Goal: Use online tool/utility: Use online tool/utility

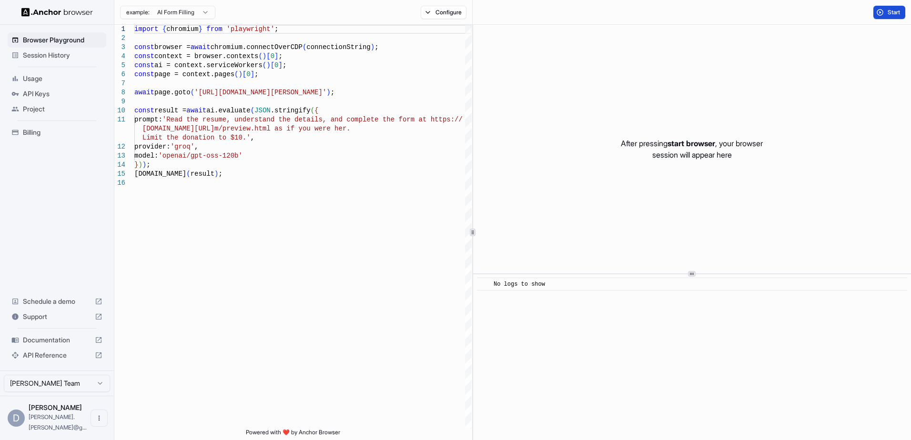
click at [891, 10] on span "Start" at bounding box center [893, 13] width 13 height 8
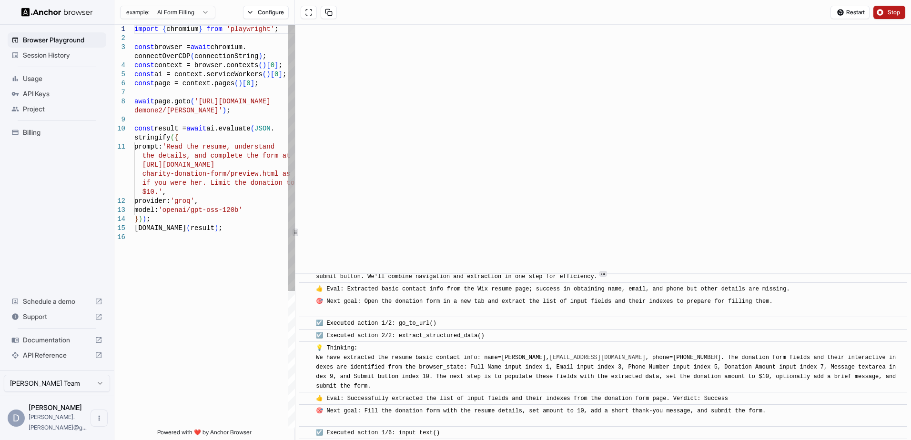
scroll to position [158, 0]
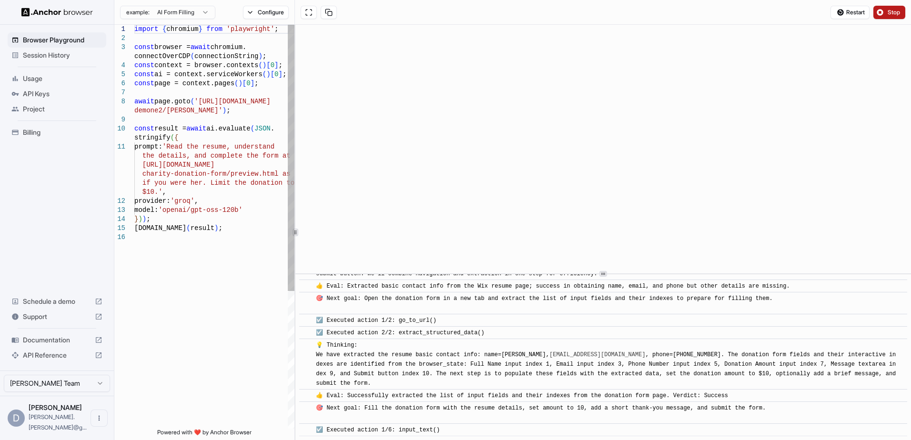
click at [295, 246] on div at bounding box center [295, 232] width 0 height 415
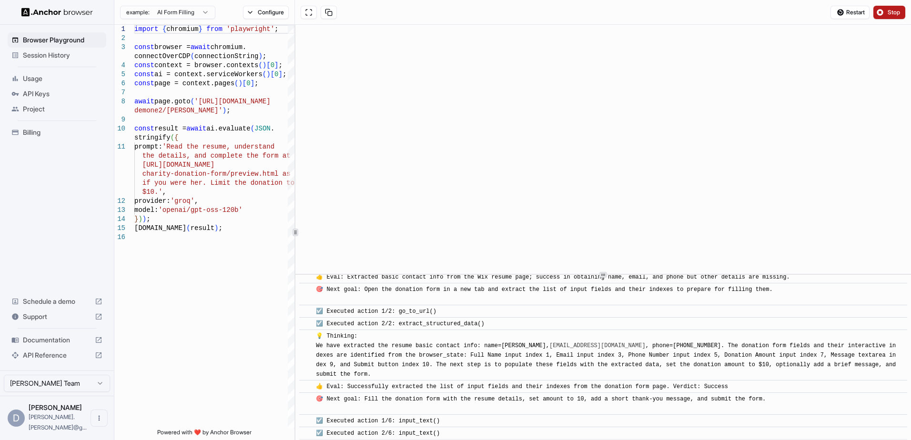
scroll to position [170, 0]
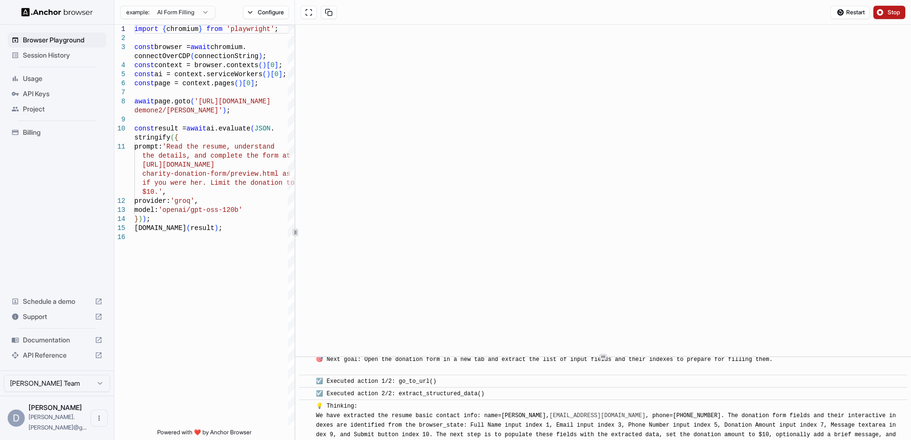
click at [320, 361] on div "​ [INFO] Started Execution ​ 🚀 Starting task: Read the resume, understand the d…" at bounding box center [602, 232] width 615 height 415
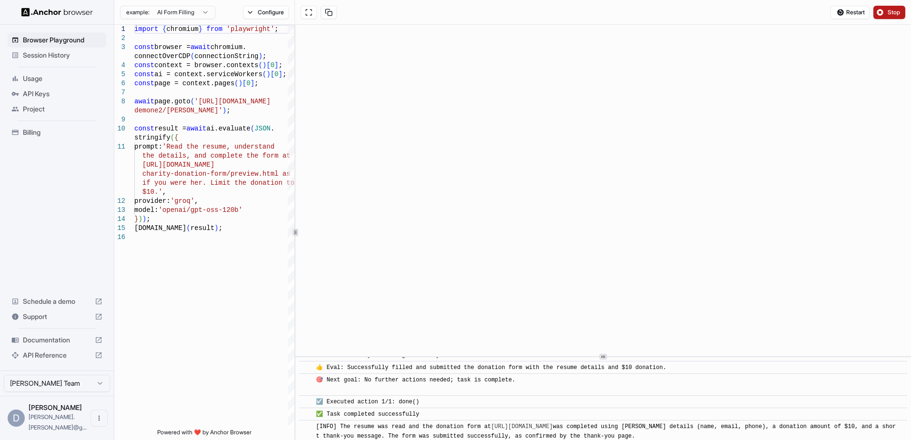
scroll to position [447, 0]
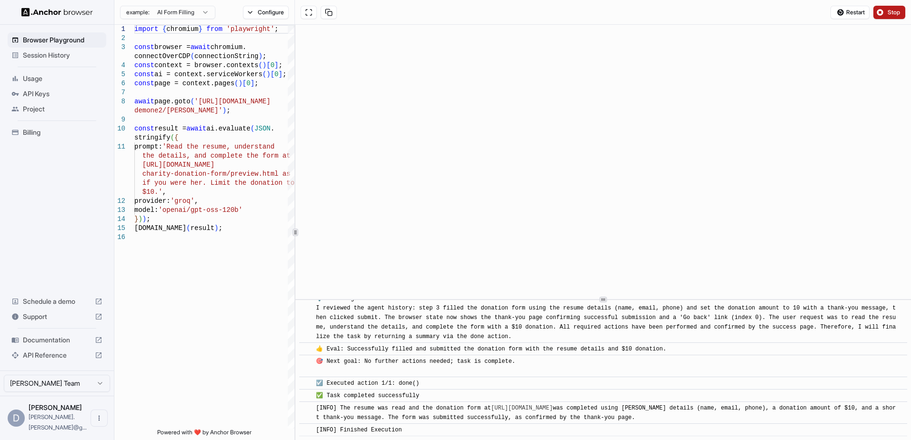
click at [537, 300] on div at bounding box center [602, 300] width 615 height 0
click at [203, 17] on html "Browser Playground Session History Usage API Keys Project Billing Schedule a de…" at bounding box center [455, 220] width 911 height 440
type textarea "**********"
